Goal: Information Seeking & Learning: Learn about a topic

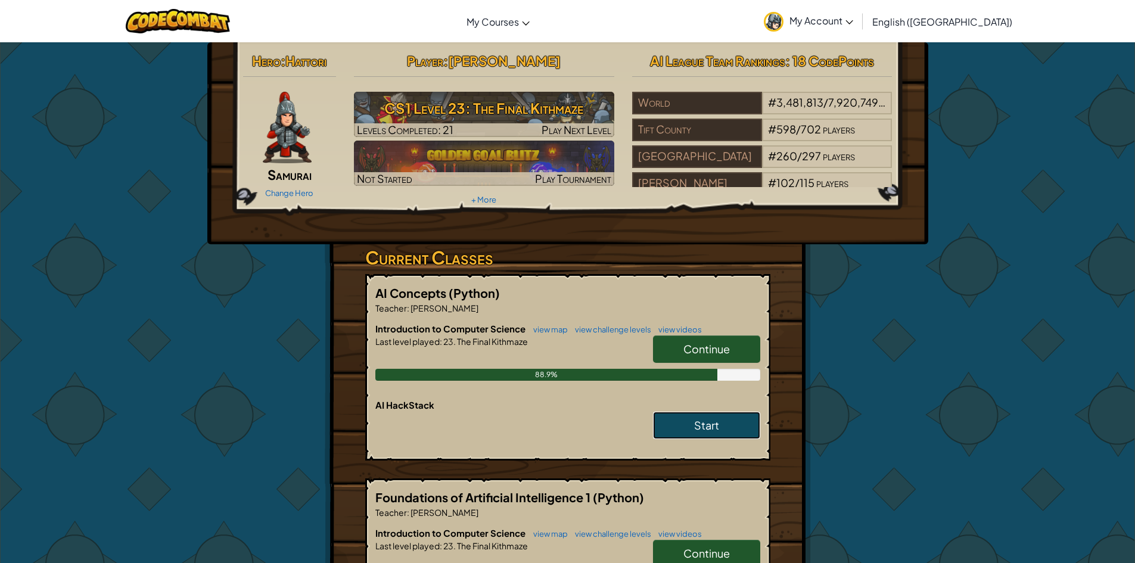
click at [707, 428] on span "Start" at bounding box center [706, 425] width 25 height 14
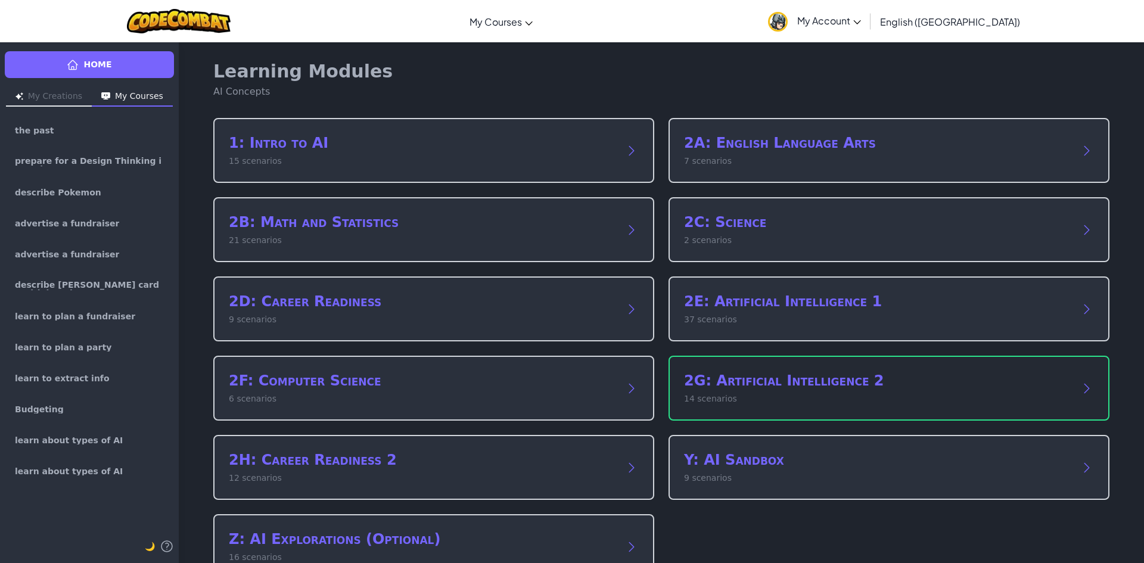
click at [897, 375] on h2 "2G: Artificial Intelligence 2" at bounding box center [877, 380] width 386 height 19
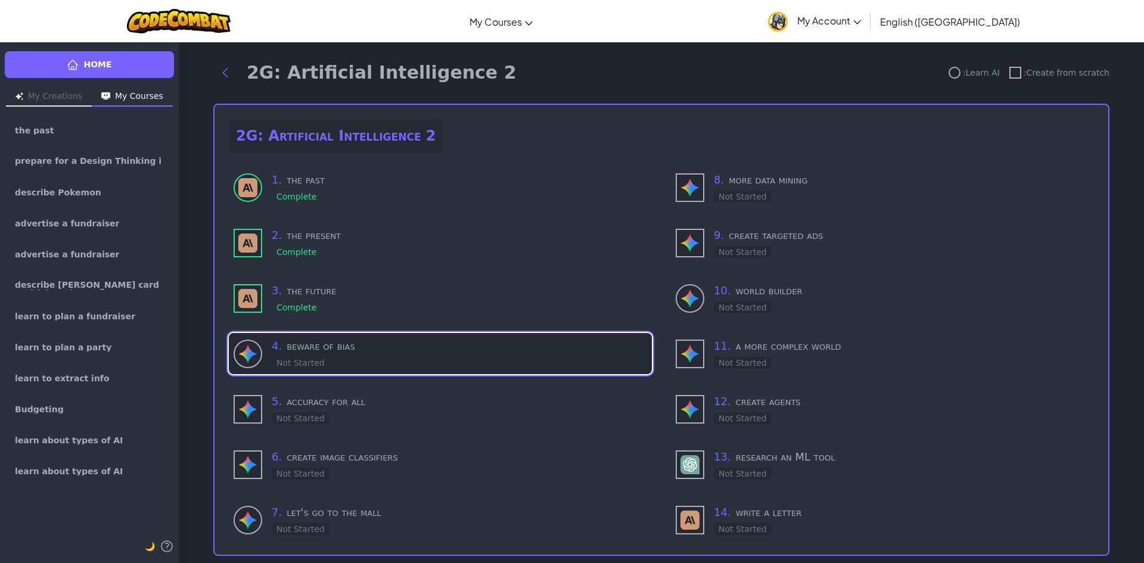
click at [361, 346] on h3 "4 . beware of bias" at bounding box center [459, 346] width 375 height 17
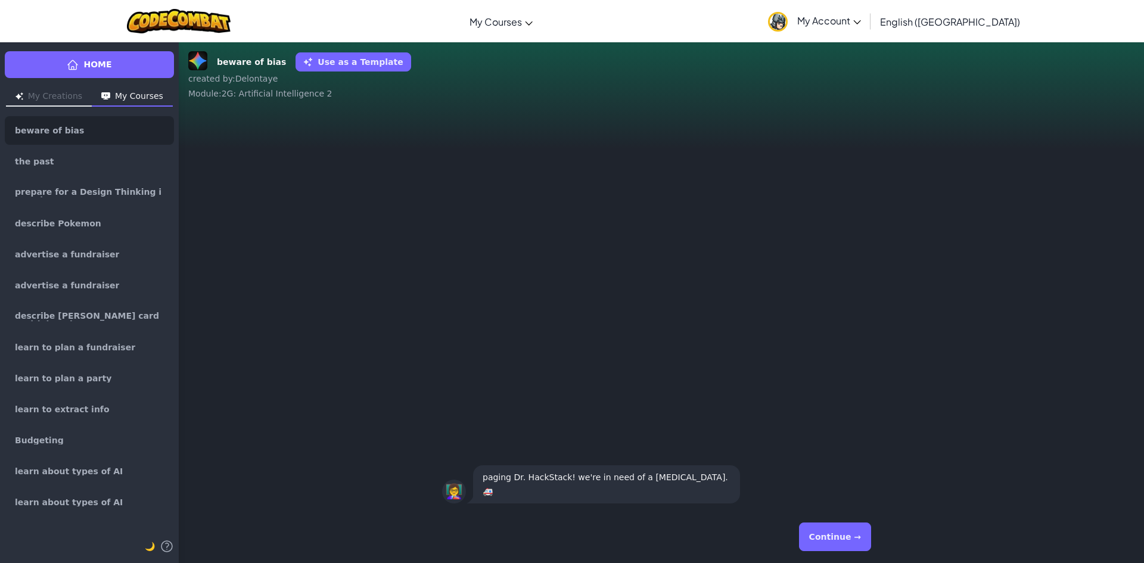
click at [856, 535] on button "Continue →" at bounding box center [835, 537] width 72 height 29
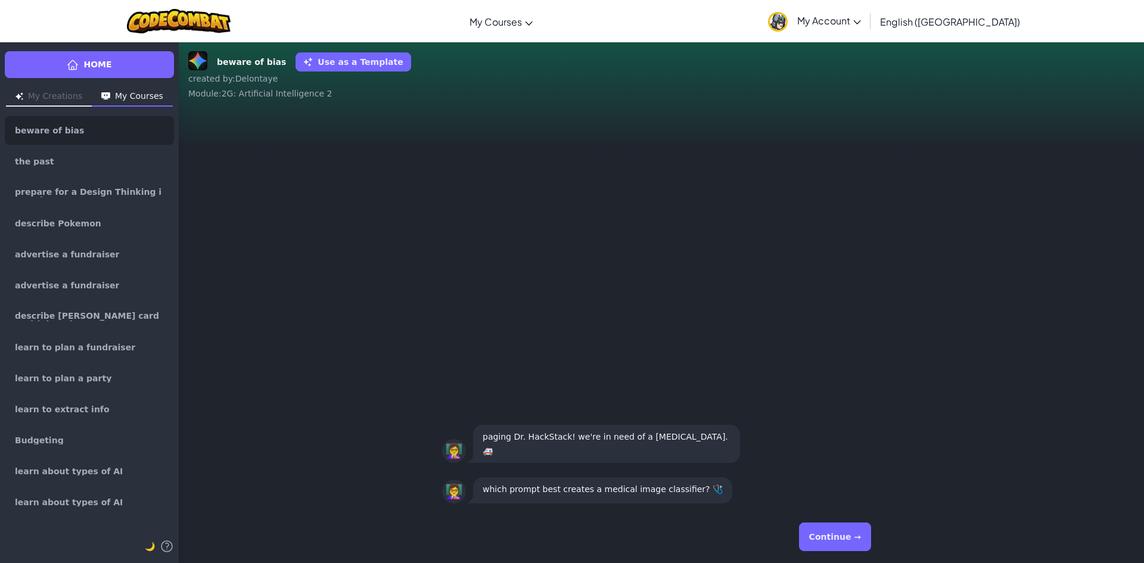
click at [847, 534] on button "Continue →" at bounding box center [835, 537] width 72 height 29
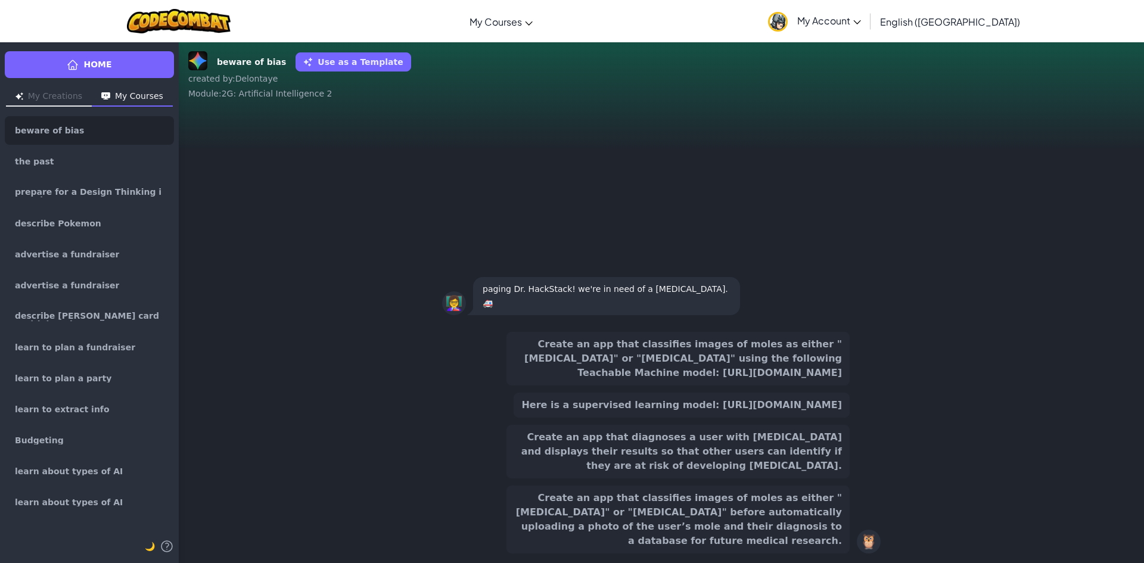
click at [771, 517] on button "Create an app that classifies images of moles as either "[MEDICAL_DATA]" or "[M…" at bounding box center [677, 520] width 343 height 68
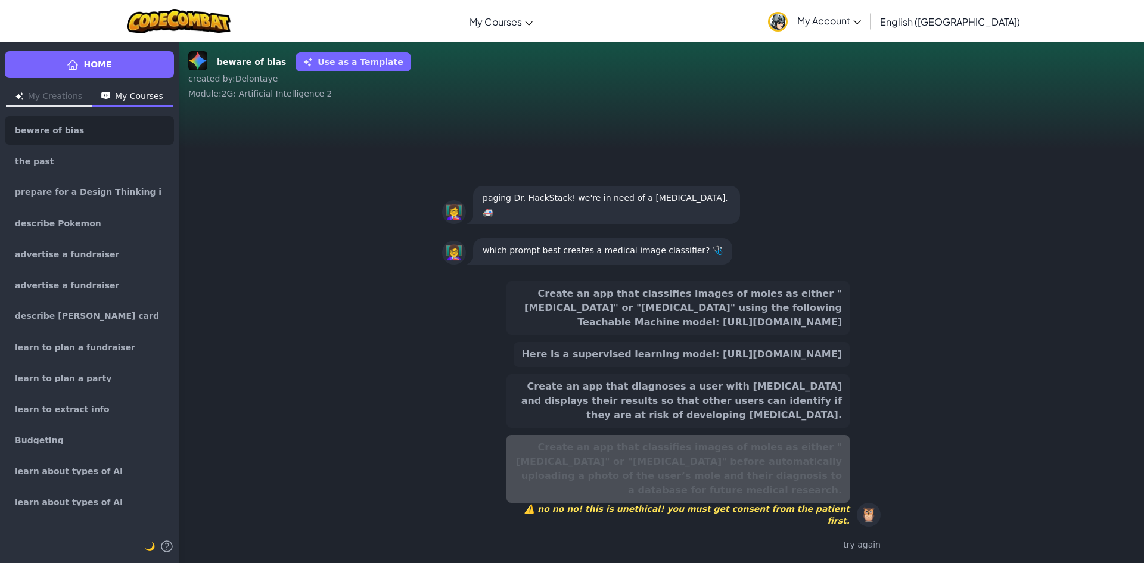
click at [797, 365] on button "Here is a supervised learning model: [URL][DOMAIN_NAME]" at bounding box center [682, 354] width 336 height 25
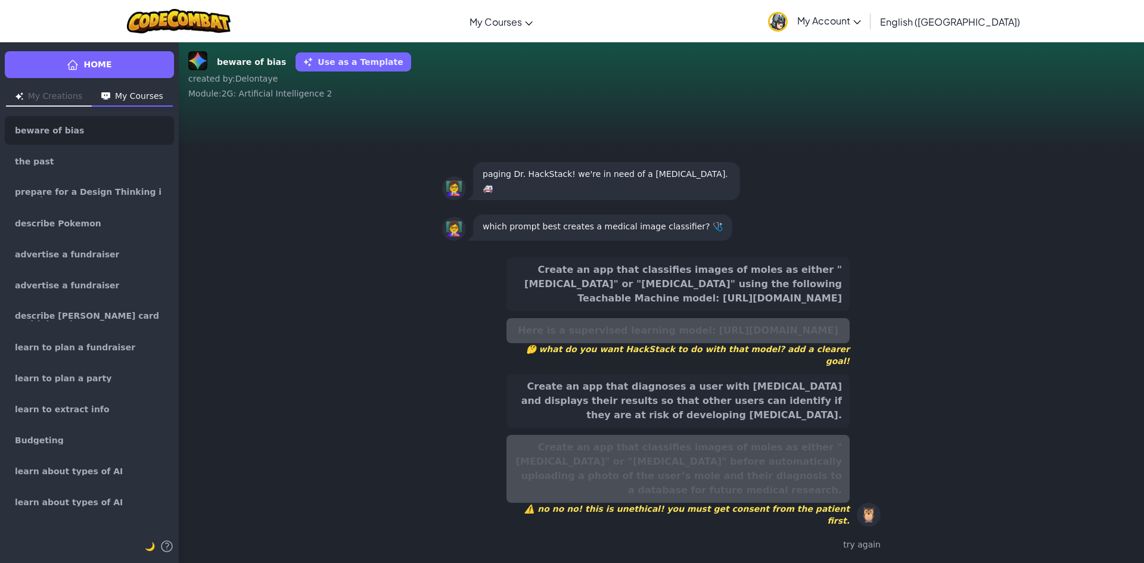
click at [798, 409] on button "Create an app that diagnoses a user with [MEDICAL_DATA] and displays their resu…" at bounding box center [677, 401] width 343 height 54
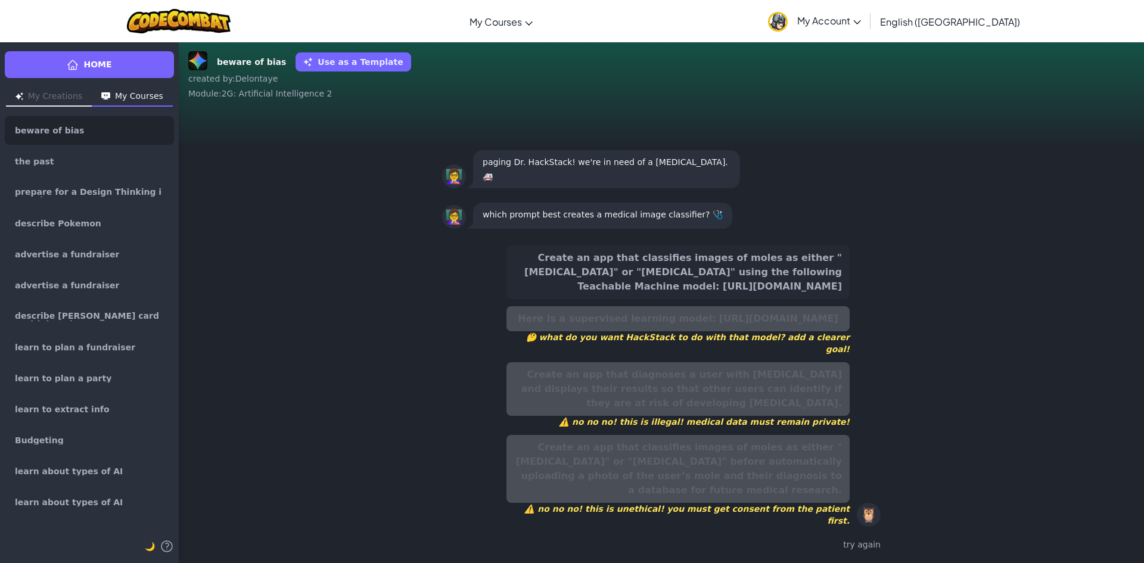
click at [781, 284] on button "Create an app that classifies images of moles as either "[MEDICAL_DATA]" or "[M…" at bounding box center [677, 272] width 343 height 54
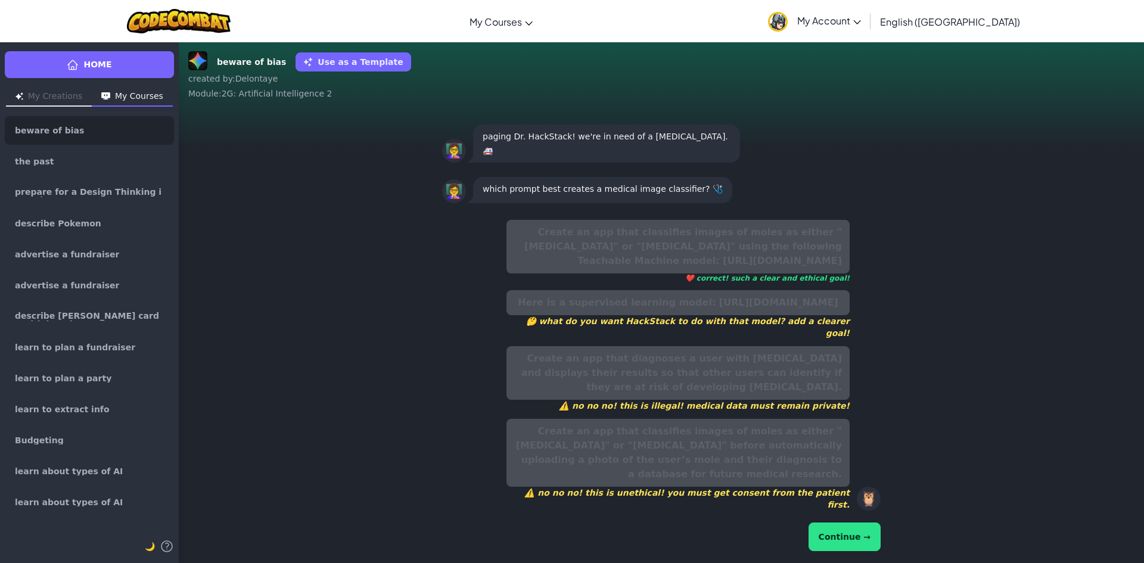
click at [857, 545] on button "Continue →" at bounding box center [845, 537] width 72 height 29
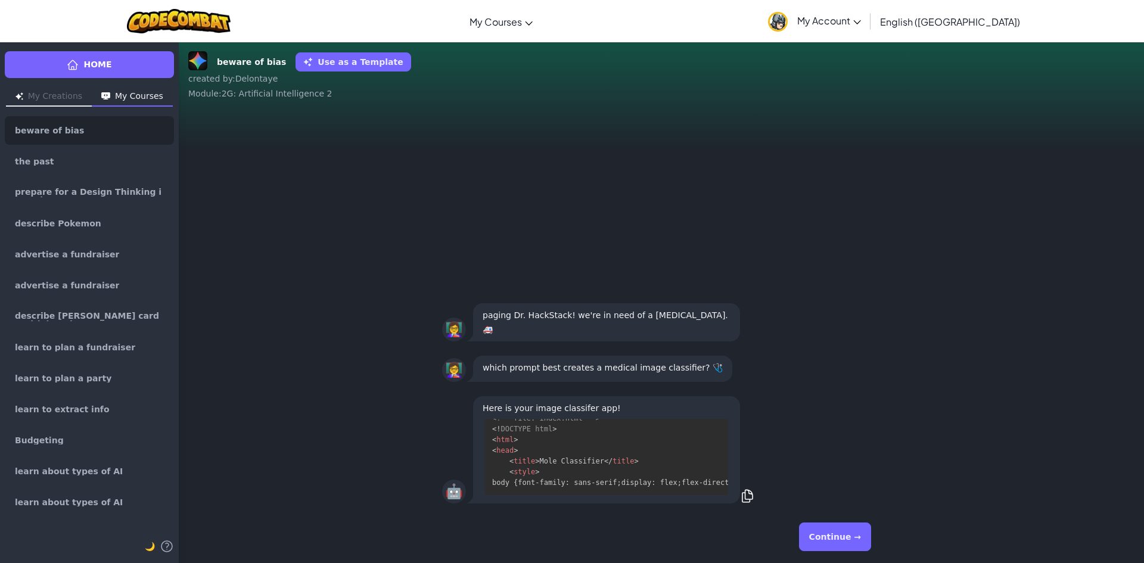
scroll to position [794, 0]
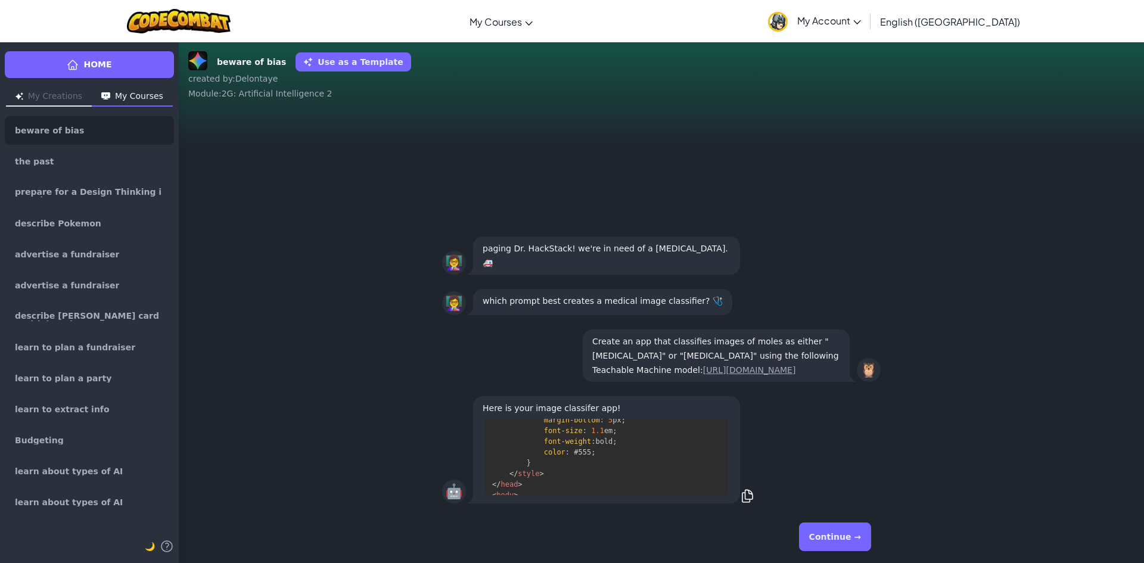
click at [849, 527] on button "Continue →" at bounding box center [835, 537] width 72 height 29
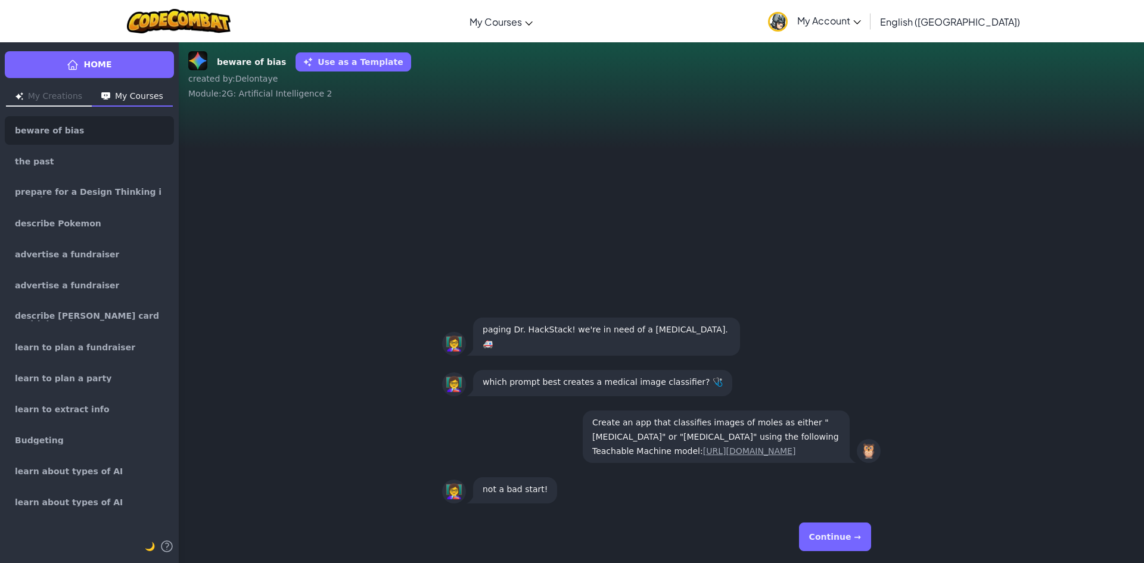
scroll to position [1, 0]
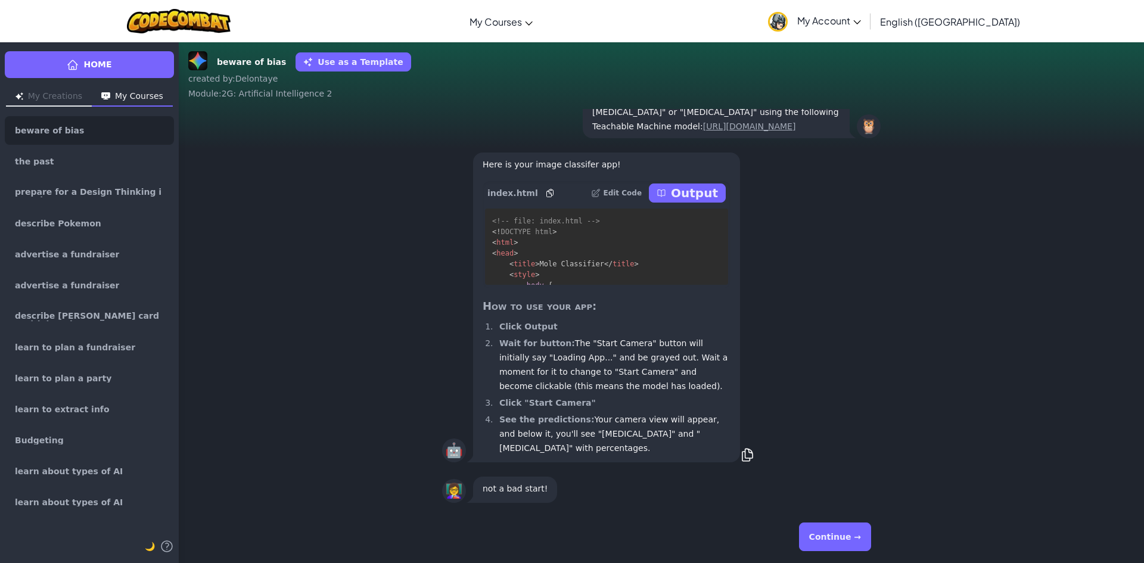
click at [681, 201] on p "Output" at bounding box center [694, 193] width 47 height 17
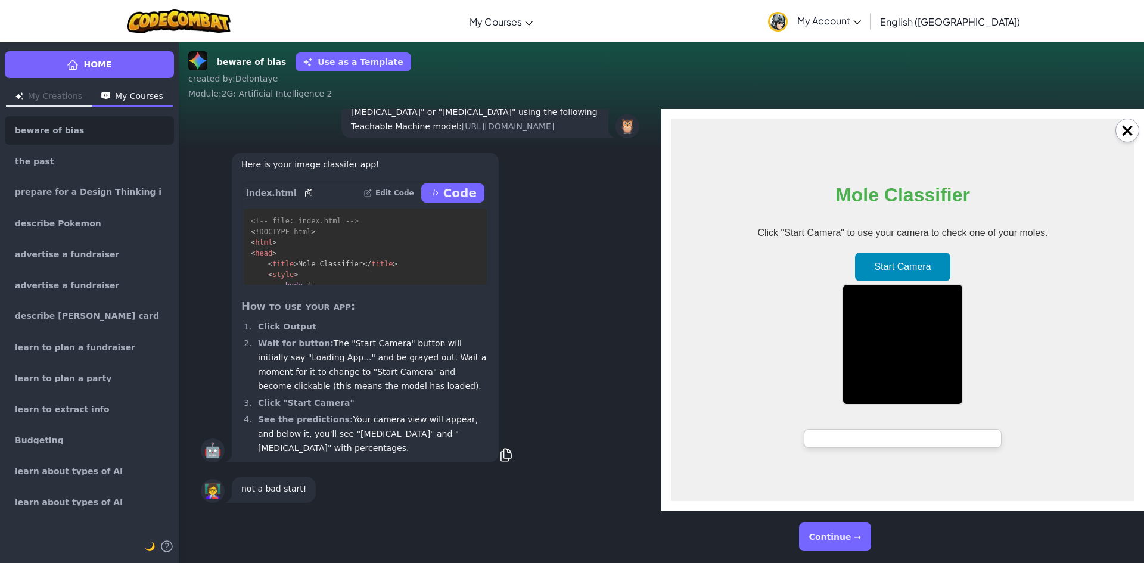
scroll to position [0, 0]
click at [1128, 126] on button "×" at bounding box center [1127, 131] width 24 height 24
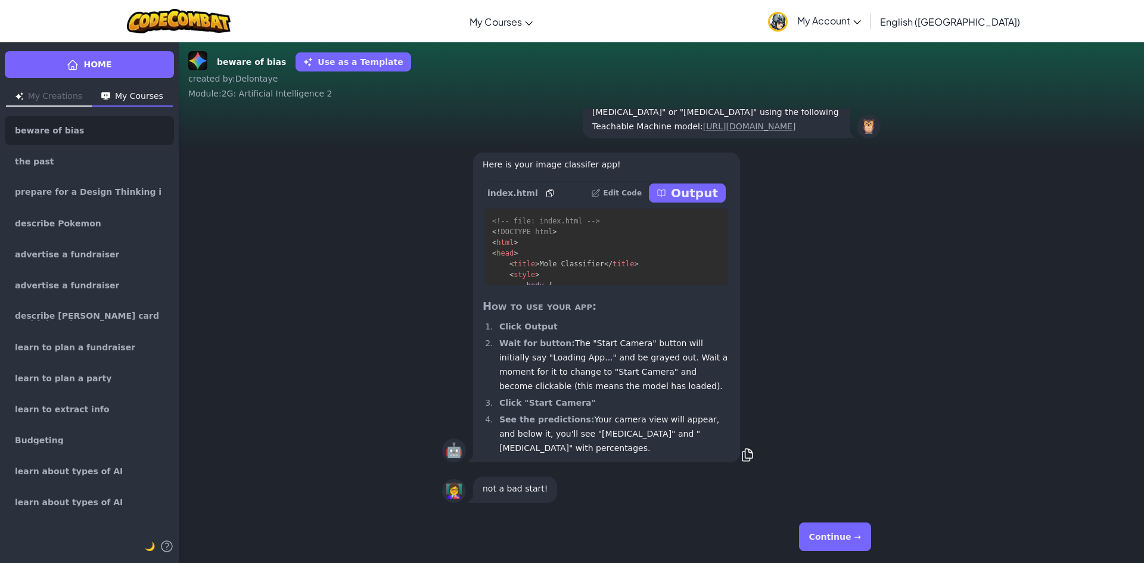
click at [833, 538] on button "Continue →" at bounding box center [835, 537] width 72 height 29
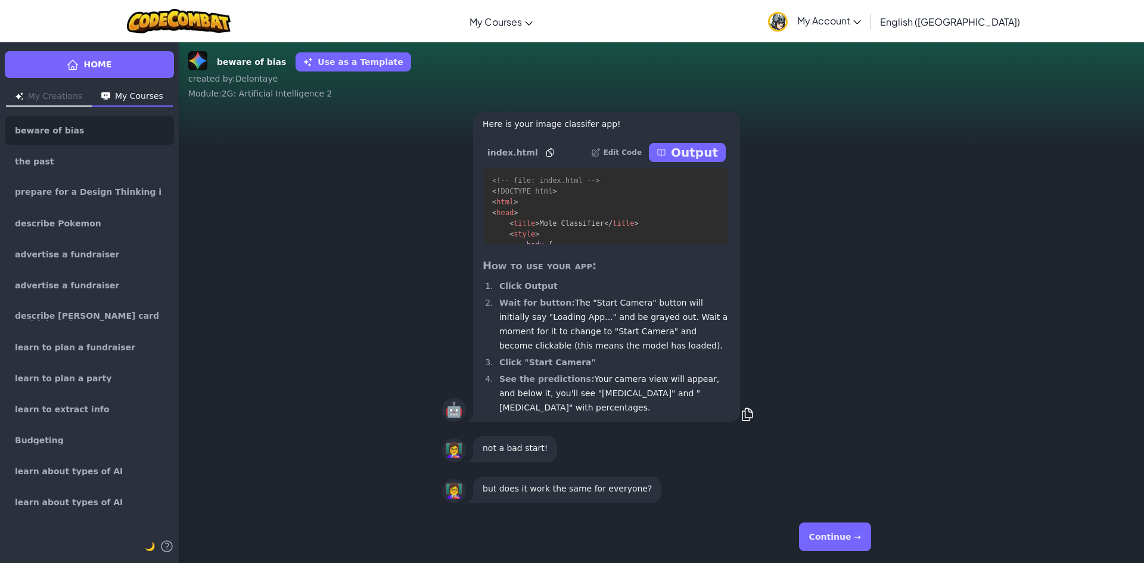
click at [831, 534] on button "Continue →" at bounding box center [835, 537] width 72 height 29
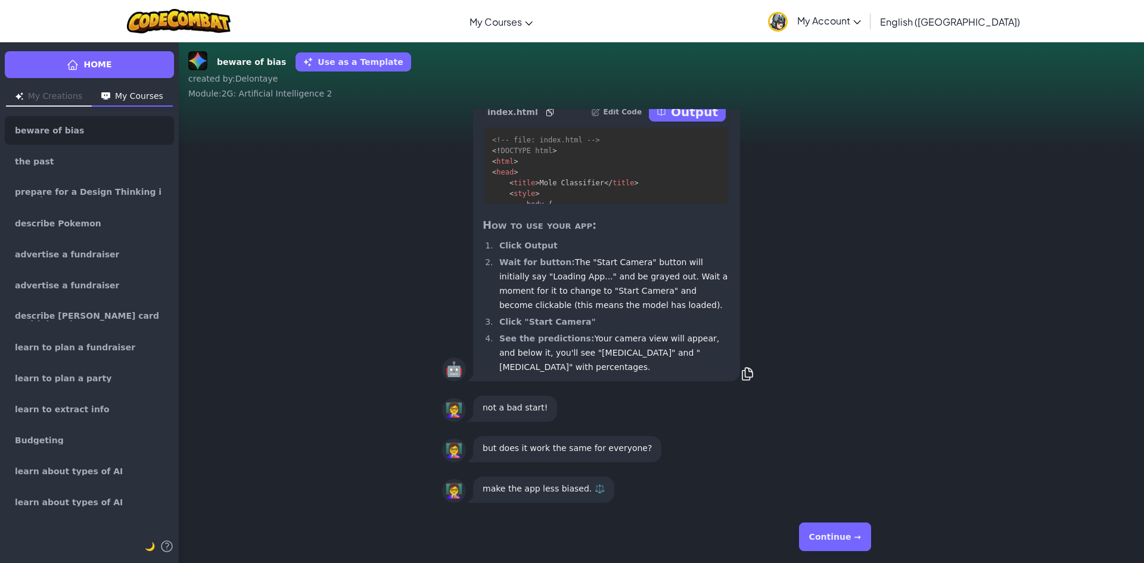
click at [831, 534] on button "Continue →" at bounding box center [835, 537] width 72 height 29
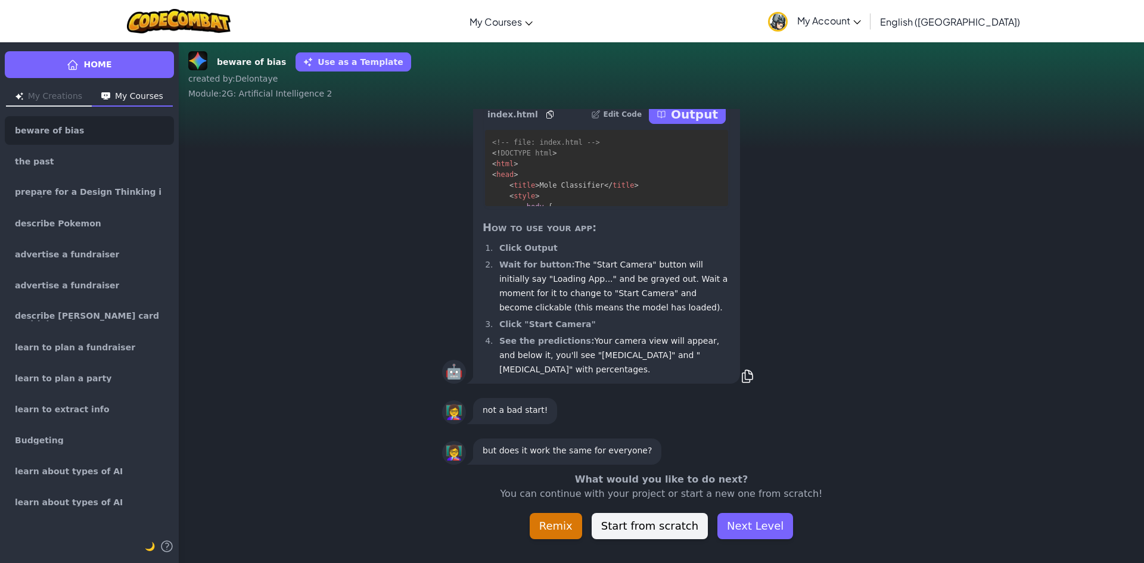
scroll to position [-38, 0]
click at [674, 122] on button "Output" at bounding box center [687, 111] width 77 height 19
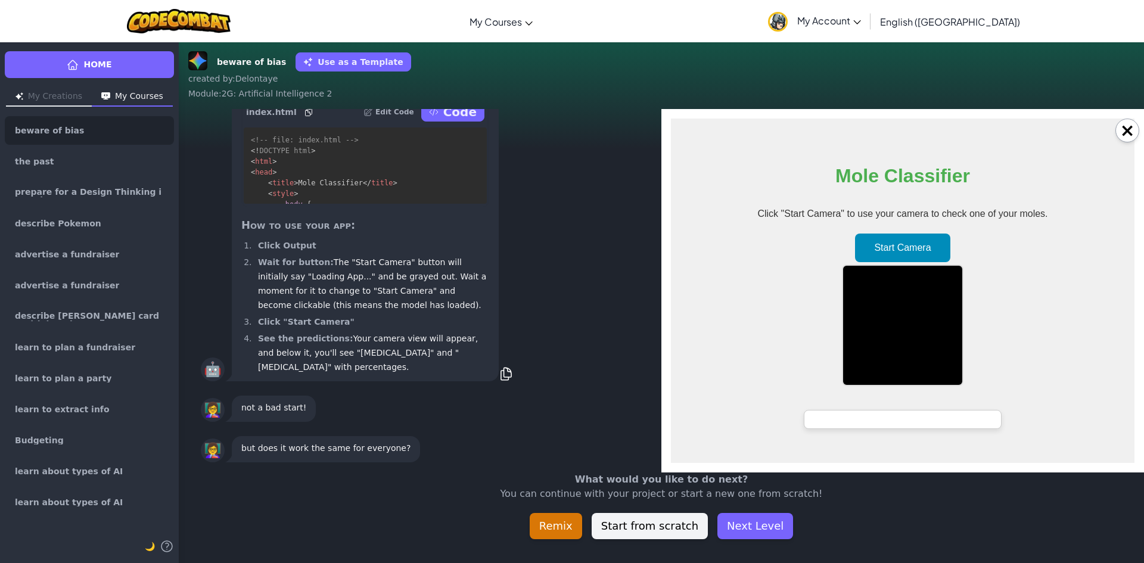
scroll to position [0, 0]
click at [912, 238] on button "Start Camera" at bounding box center [902, 248] width 95 height 29
click at [1132, 131] on button "×" at bounding box center [1127, 131] width 24 height 24
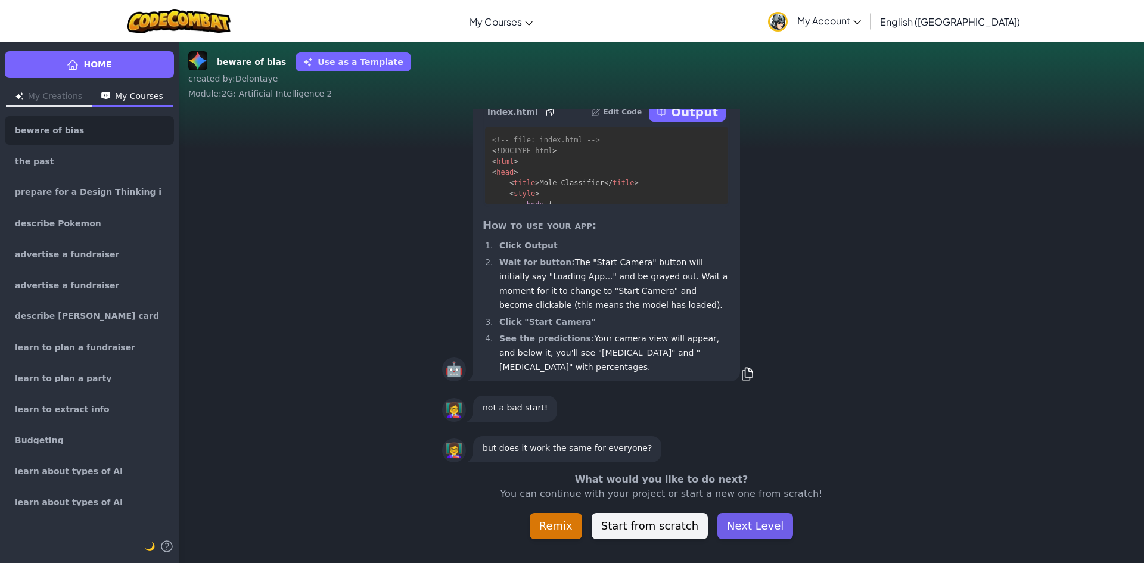
click at [754, 525] on button "Next Level" at bounding box center [755, 526] width 76 height 26
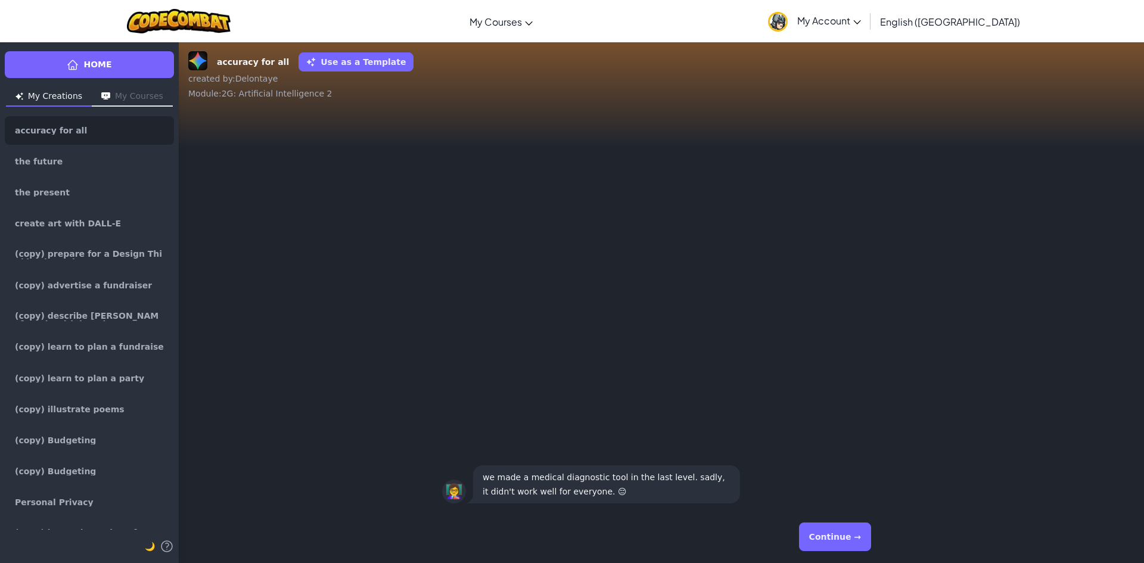
click at [838, 539] on button "Continue →" at bounding box center [835, 537] width 72 height 29
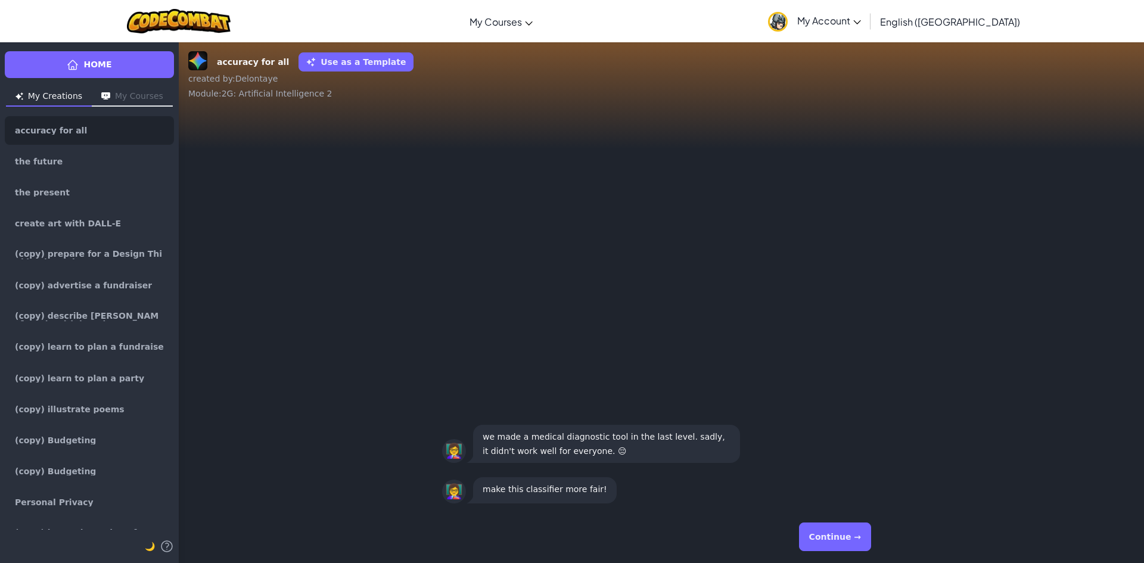
click at [840, 540] on button "Continue →" at bounding box center [835, 537] width 72 height 29
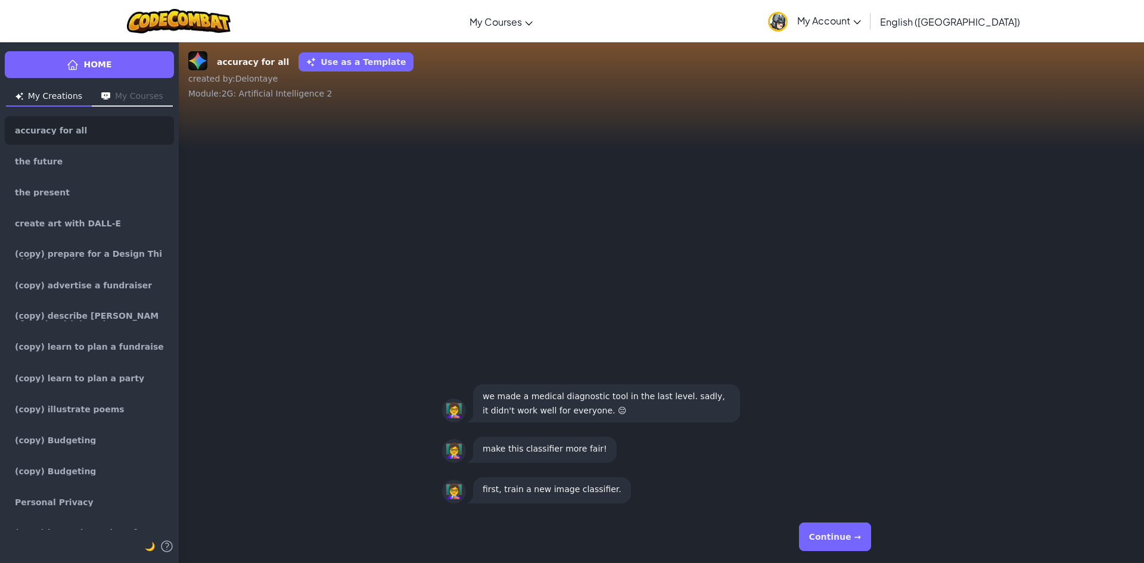
click at [840, 540] on button "Continue →" at bounding box center [835, 537] width 72 height 29
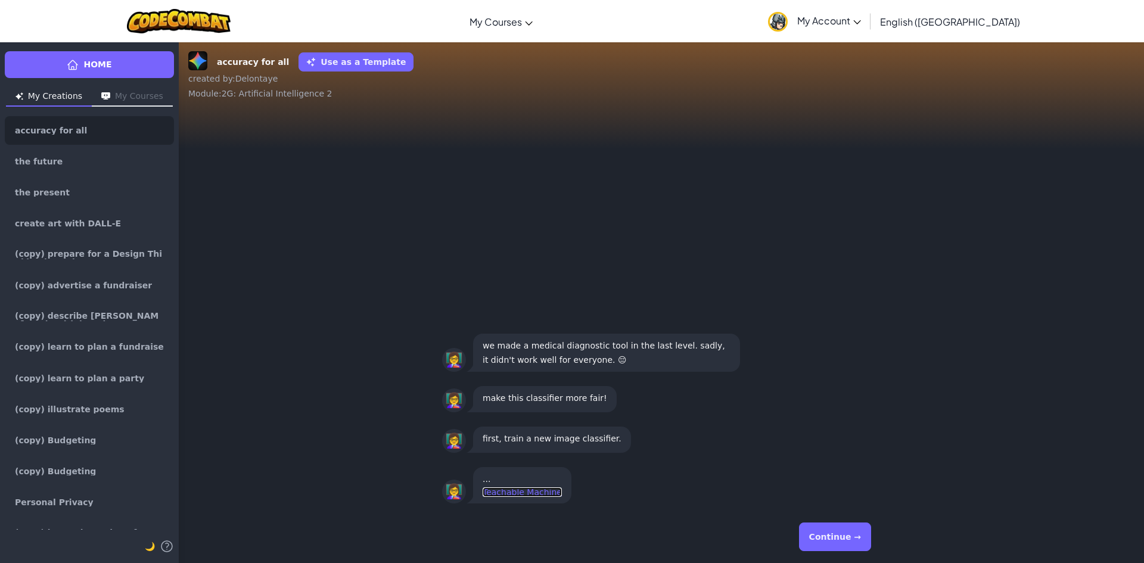
click at [539, 488] on link "Teachable Machine" at bounding box center [522, 492] width 79 height 10
click at [495, 492] on link "Teachable Machine" at bounding box center [522, 492] width 79 height 10
click at [520, 491] on link "Teachable Machine" at bounding box center [522, 492] width 79 height 10
click at [813, 540] on button "Continue →" at bounding box center [835, 537] width 72 height 29
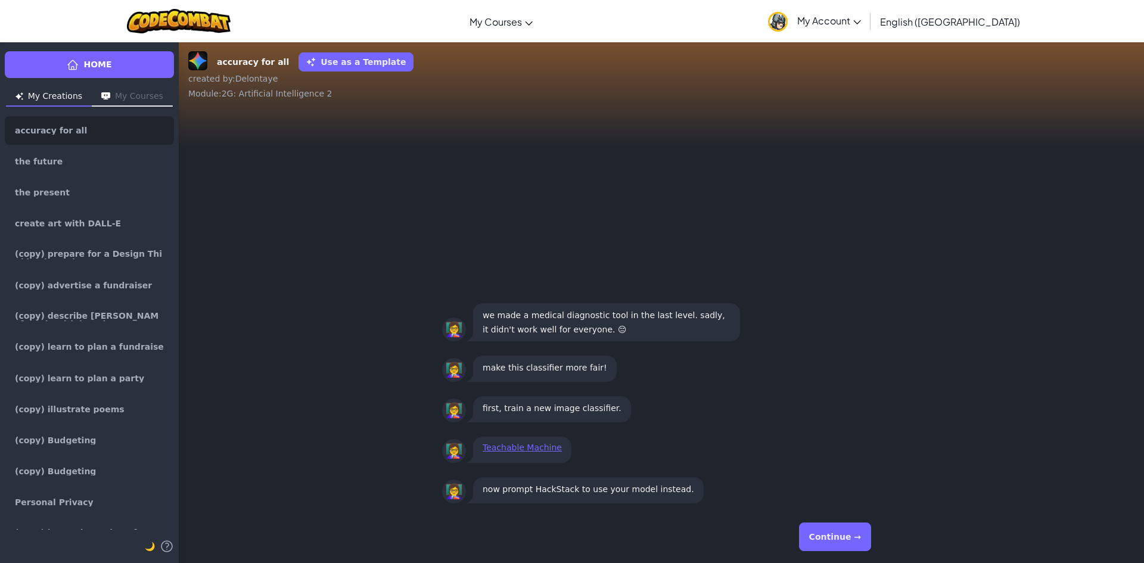
click at [829, 539] on button "Continue →" at bounding box center [835, 537] width 72 height 29
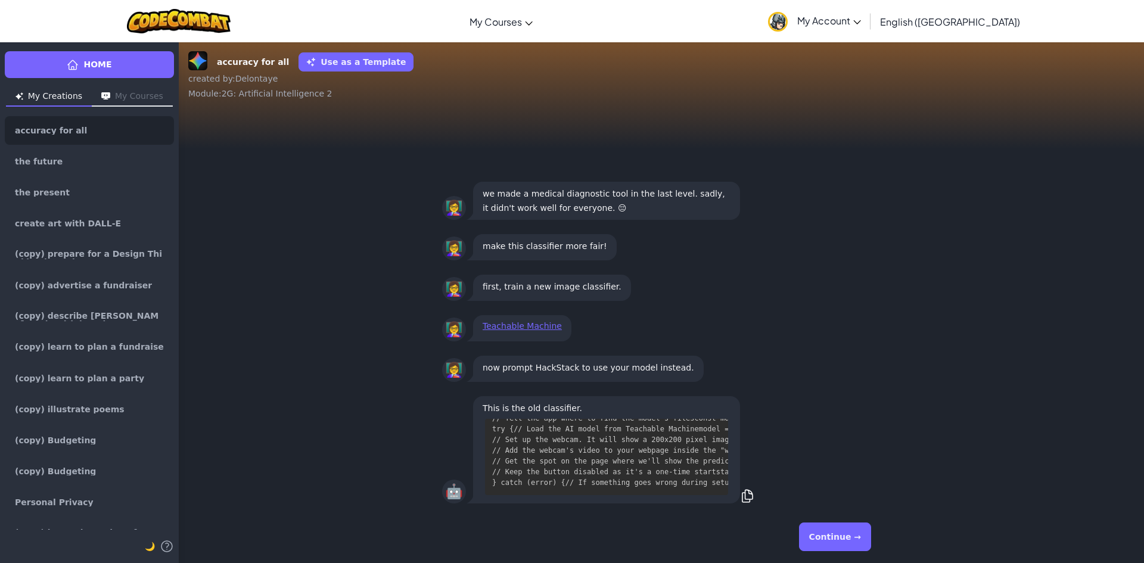
scroll to position [1491, 0]
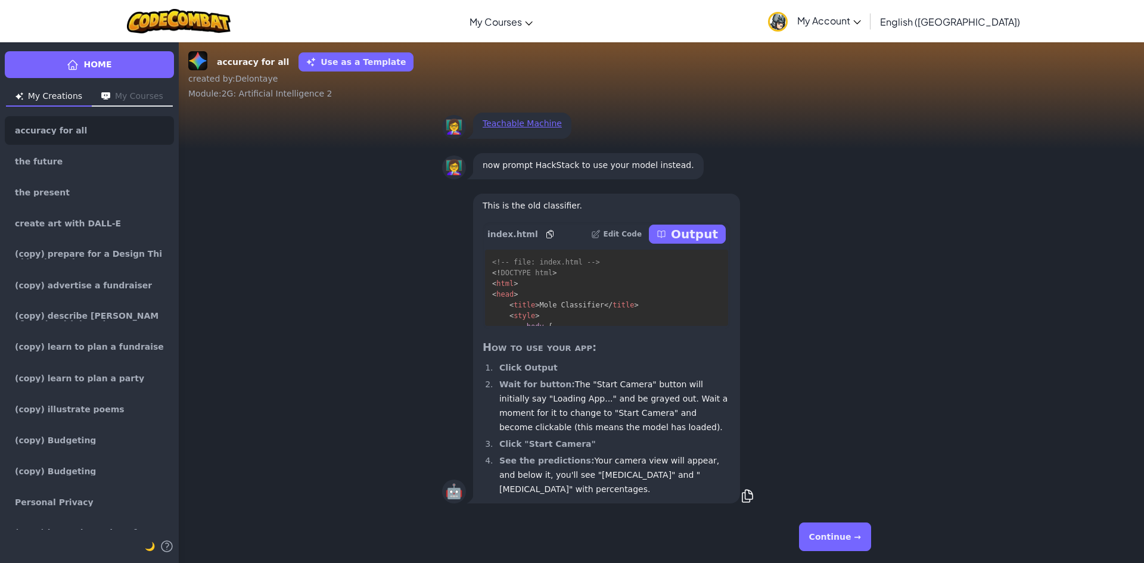
drag, startPoint x: 722, startPoint y: 446, endPoint x: 689, endPoint y: 580, distance: 137.3
click at [695, 242] on p "Output" at bounding box center [694, 234] width 47 height 17
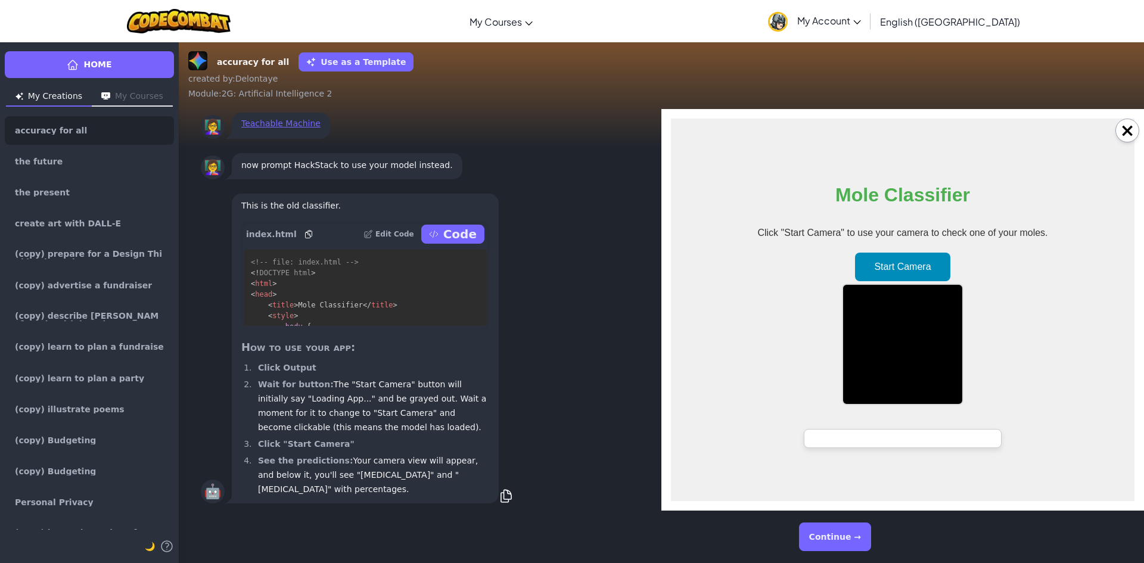
scroll to position [0, 0]
click at [910, 273] on button "Start Camera" at bounding box center [902, 267] width 95 height 29
click at [869, 449] on body "Mole Classifier Click "Start Camera" to use your camera to check one of your mo…" at bounding box center [903, 310] width 464 height 383
click at [870, 438] on div at bounding box center [903, 438] width 198 height 19
click at [835, 524] on button "Continue →" at bounding box center [835, 537] width 72 height 29
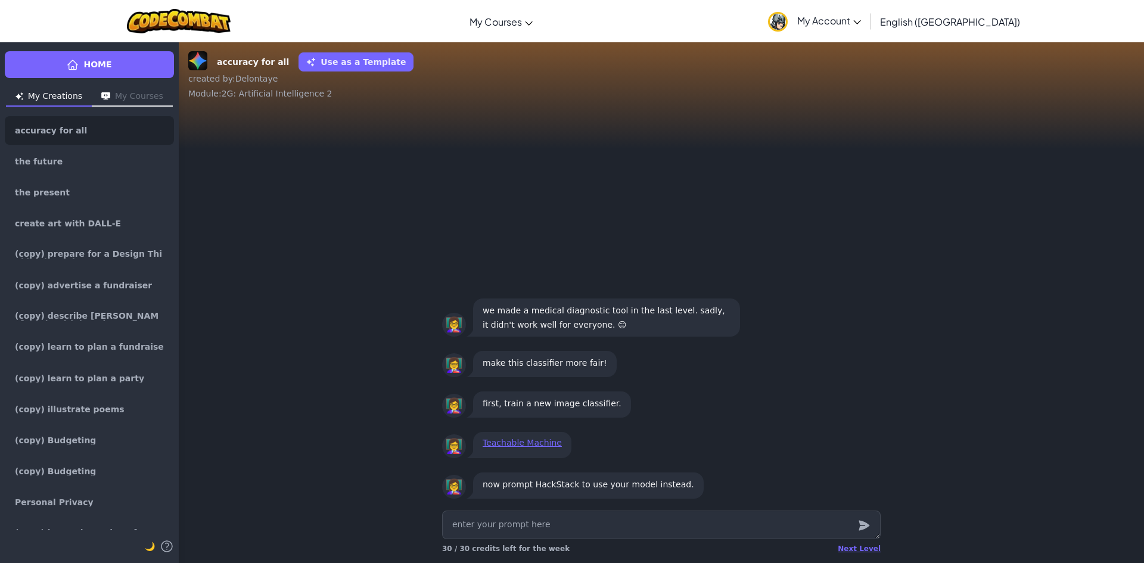
type textarea "x"
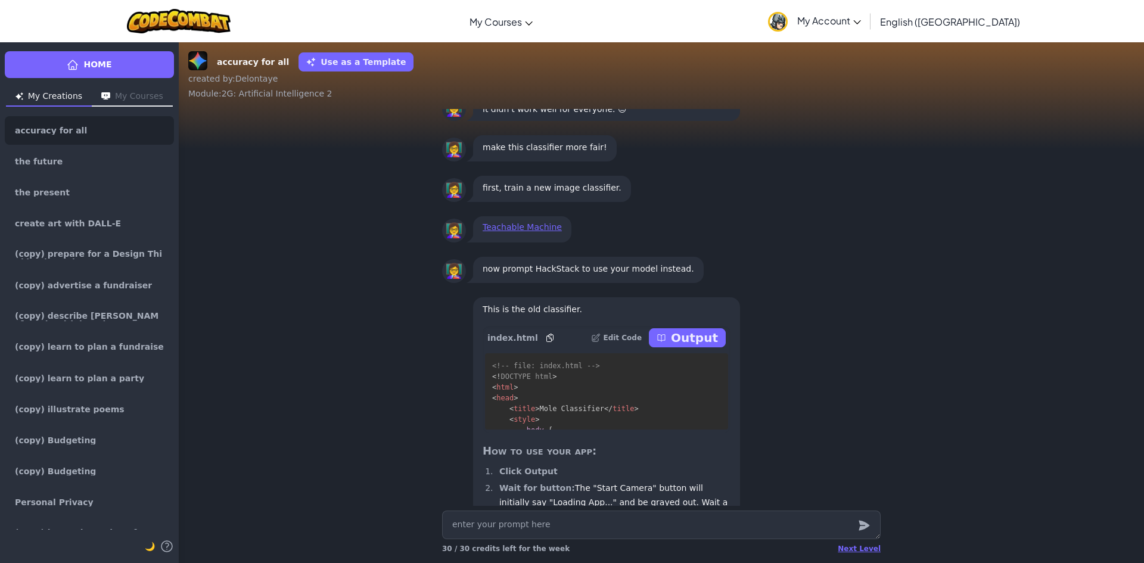
scroll to position [-119, 0]
